Goal: Go to known website: Access a specific website the user already knows

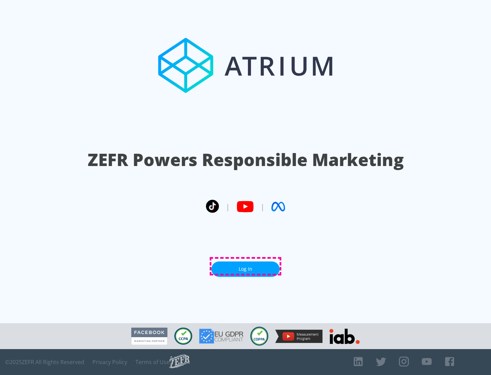
click at [245, 266] on link "Log In" at bounding box center [245, 268] width 68 height 15
